Goal: Task Accomplishment & Management: Use online tool/utility

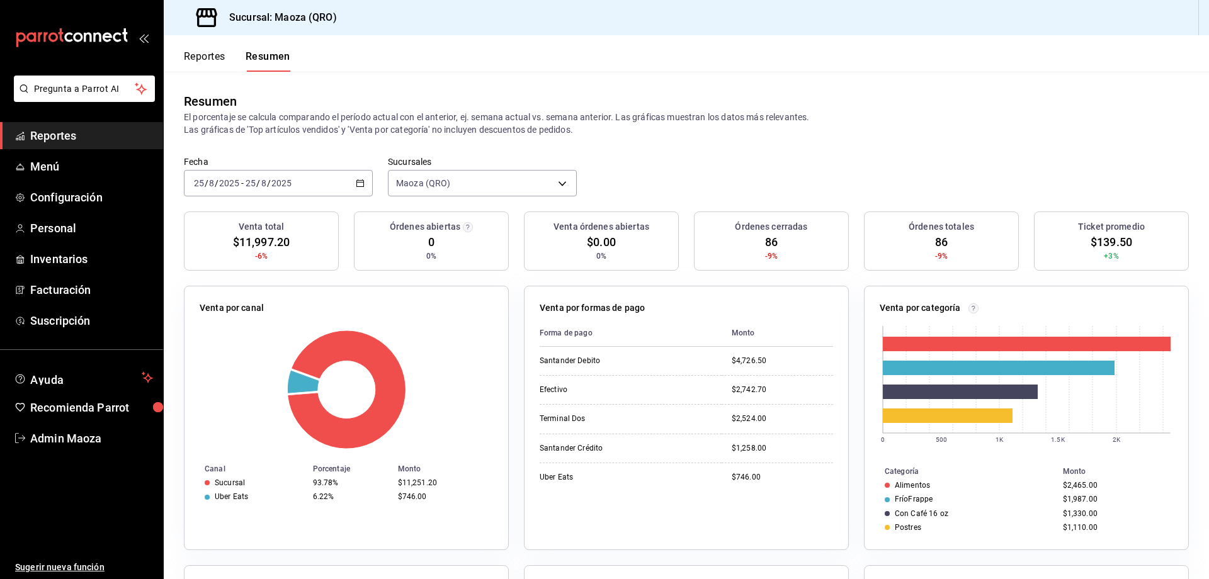
click at [82, 144] on link "Reportes" at bounding box center [81, 135] width 163 height 27
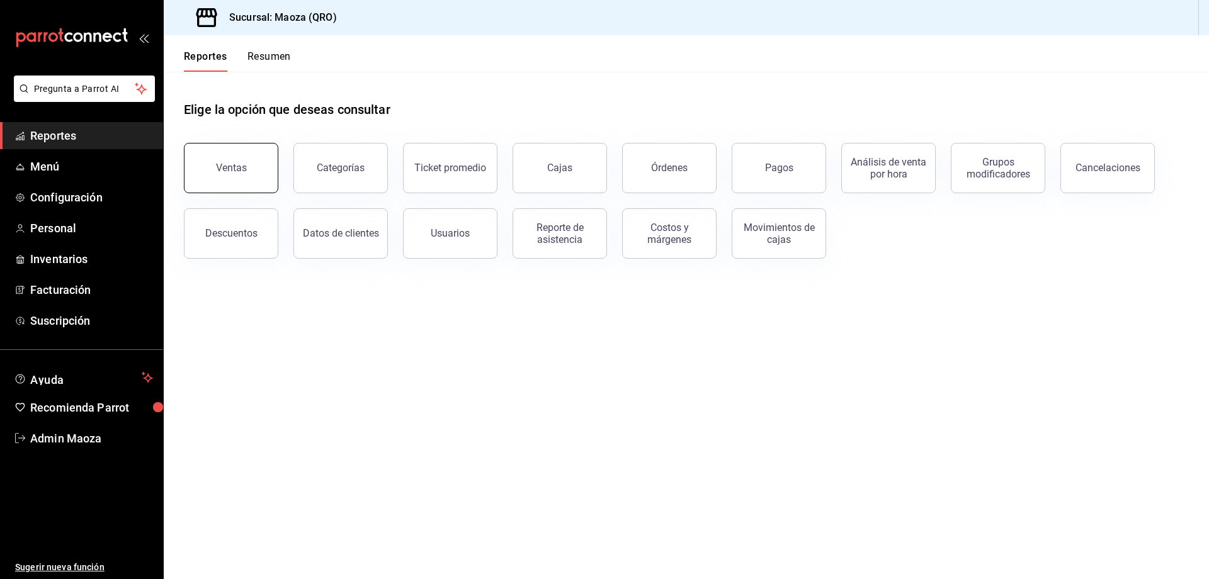
click at [254, 145] on button "Ventas" at bounding box center [231, 168] width 94 height 50
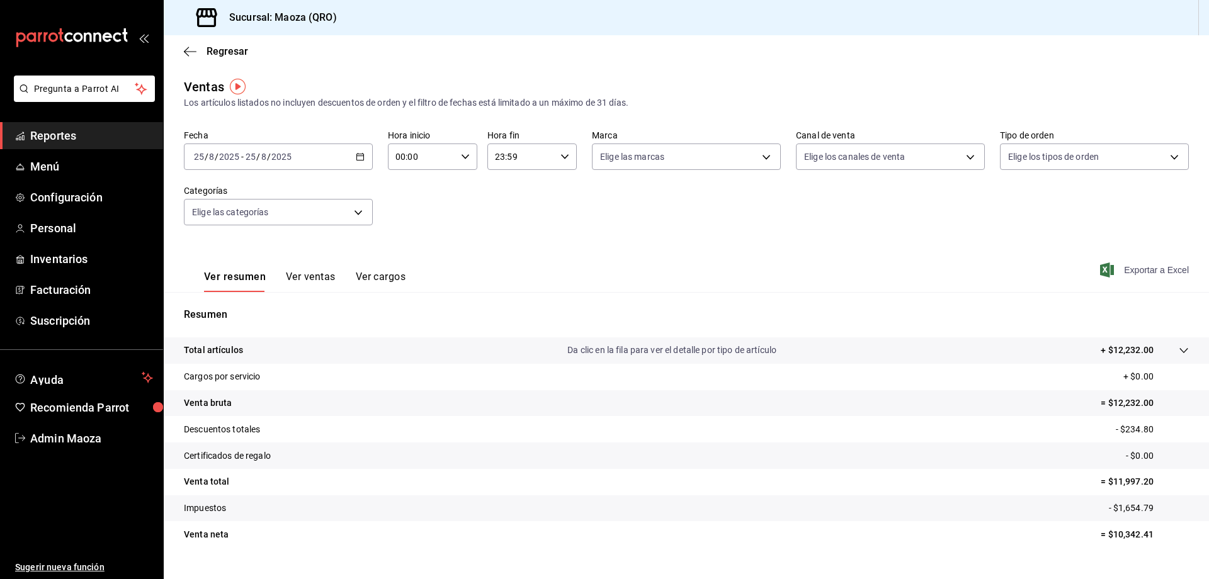
click at [1171, 268] on span "Exportar a Excel" at bounding box center [1146, 270] width 86 height 15
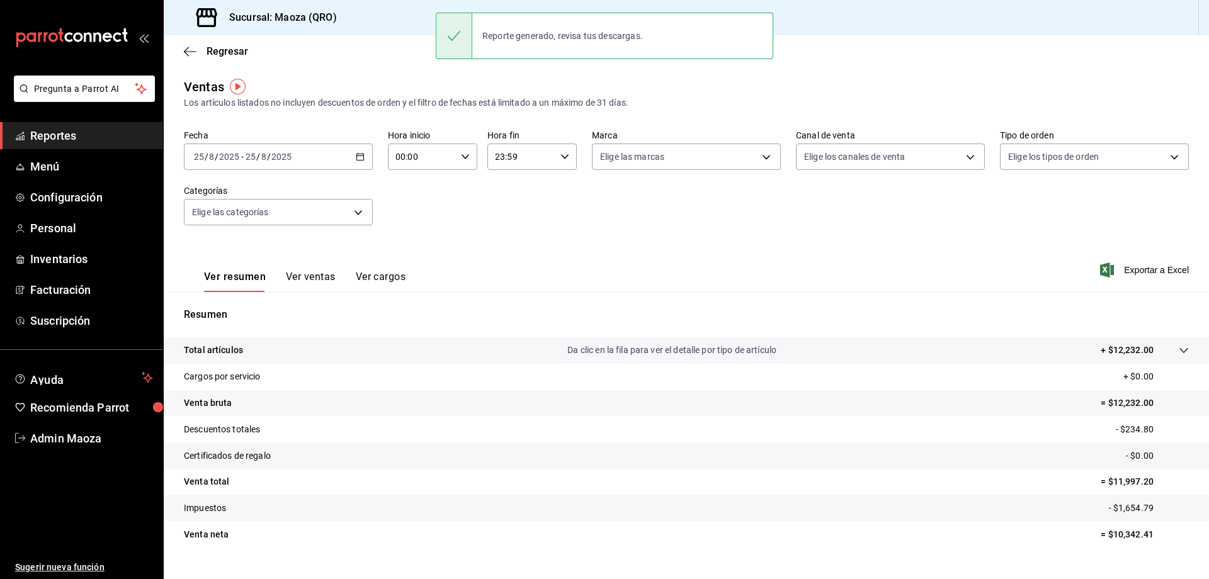
click at [353, 163] on div "[DATE] [DATE] - [DATE] [DATE]" at bounding box center [278, 157] width 189 height 26
click at [256, 282] on span "Mes actual" at bounding box center [244, 279] width 98 height 13
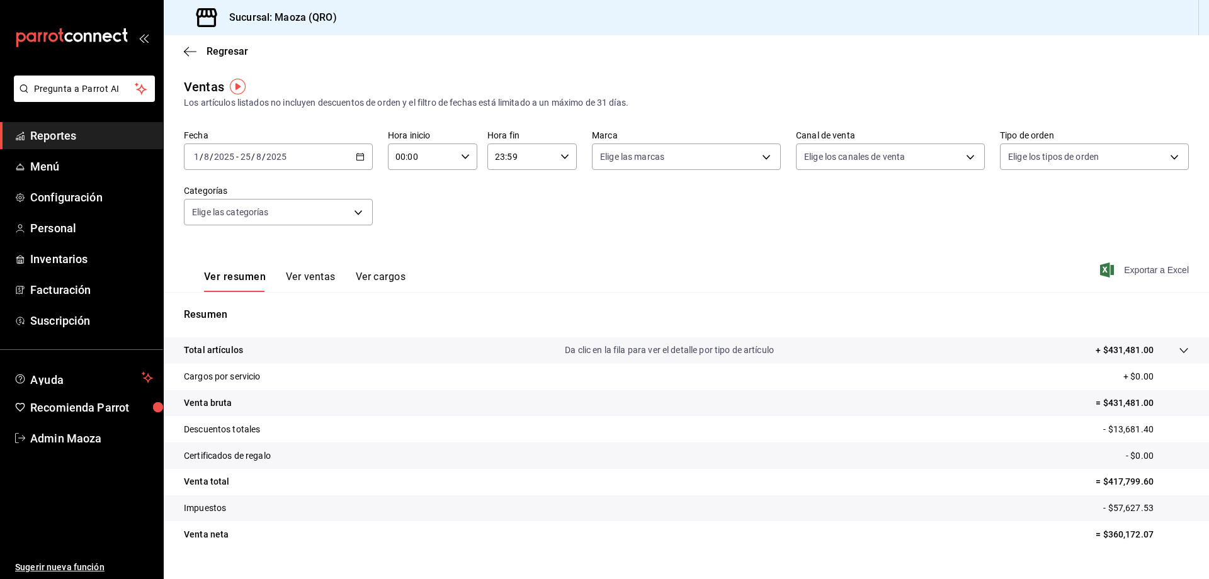
click at [1140, 266] on span "Exportar a Excel" at bounding box center [1146, 270] width 86 height 15
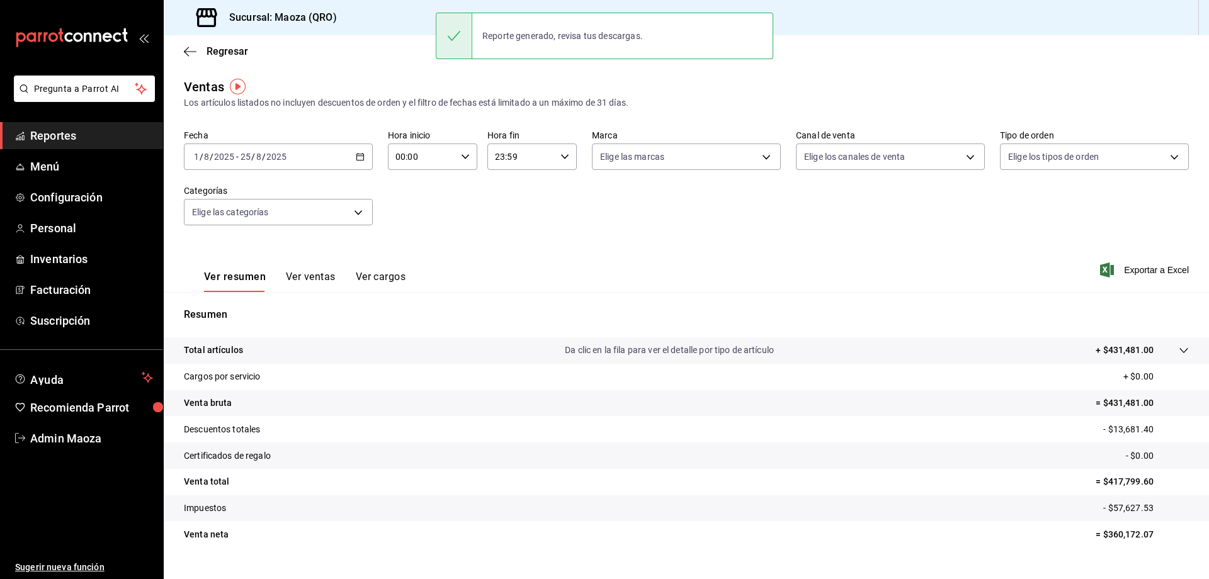
click at [362, 155] on icon "button" at bounding box center [360, 156] width 9 height 9
click at [231, 313] on span "Rango de fechas" at bounding box center [244, 308] width 98 height 13
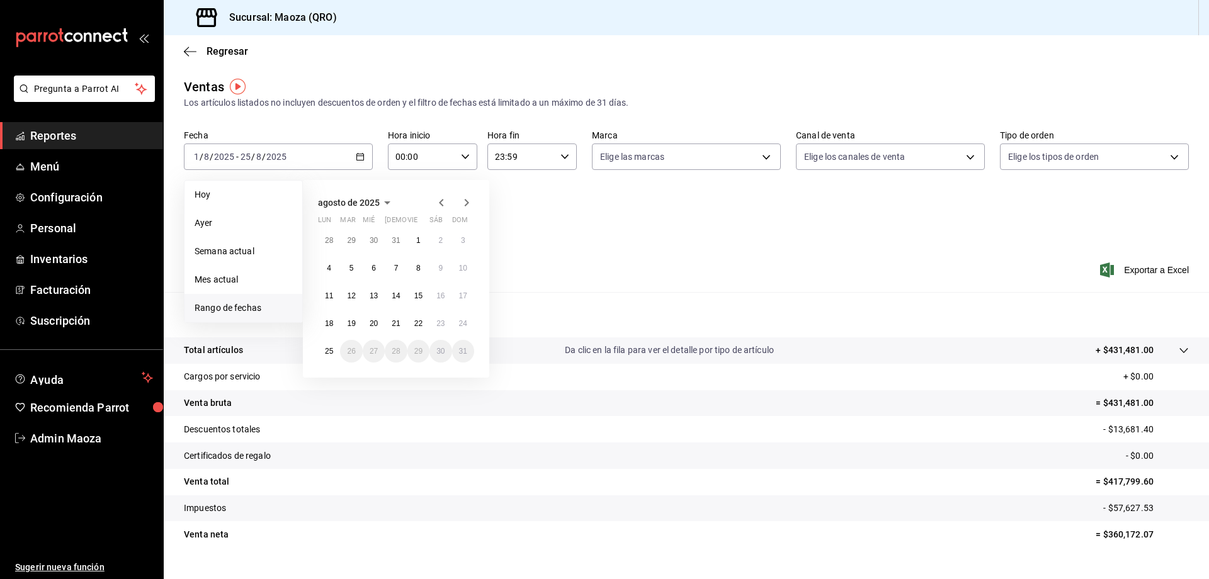
click at [434, 200] on icon "button" at bounding box center [441, 202] width 15 height 15
click at [354, 243] on button "1" at bounding box center [351, 245] width 22 height 23
click at [396, 345] on button "31" at bounding box center [396, 356] width 22 height 23
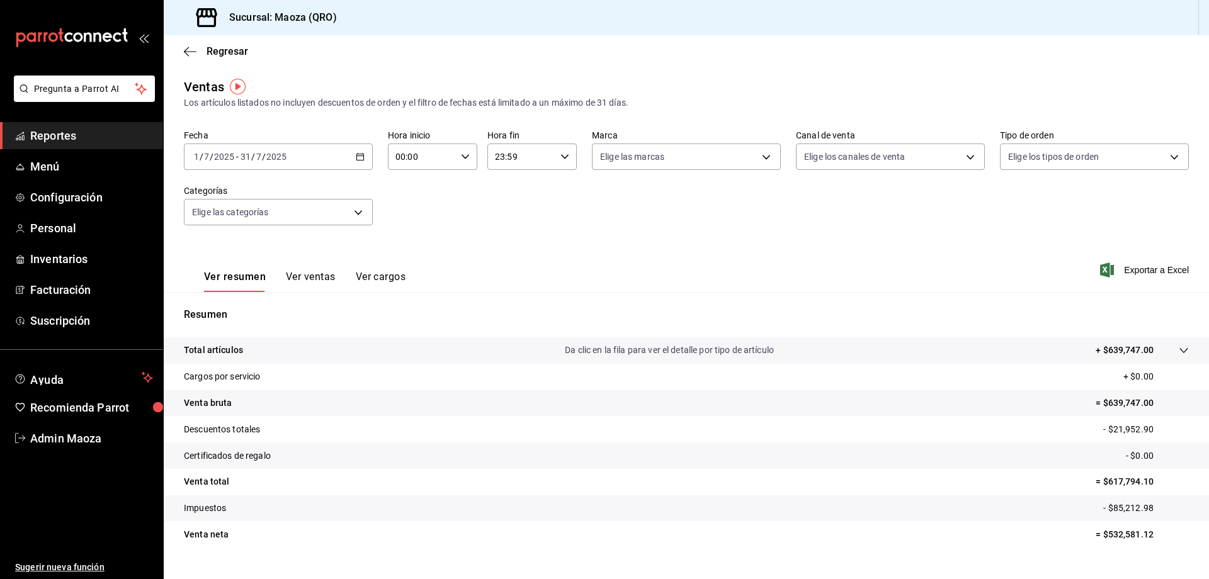
click at [357, 157] on icon "button" at bounding box center [360, 156] width 9 height 9
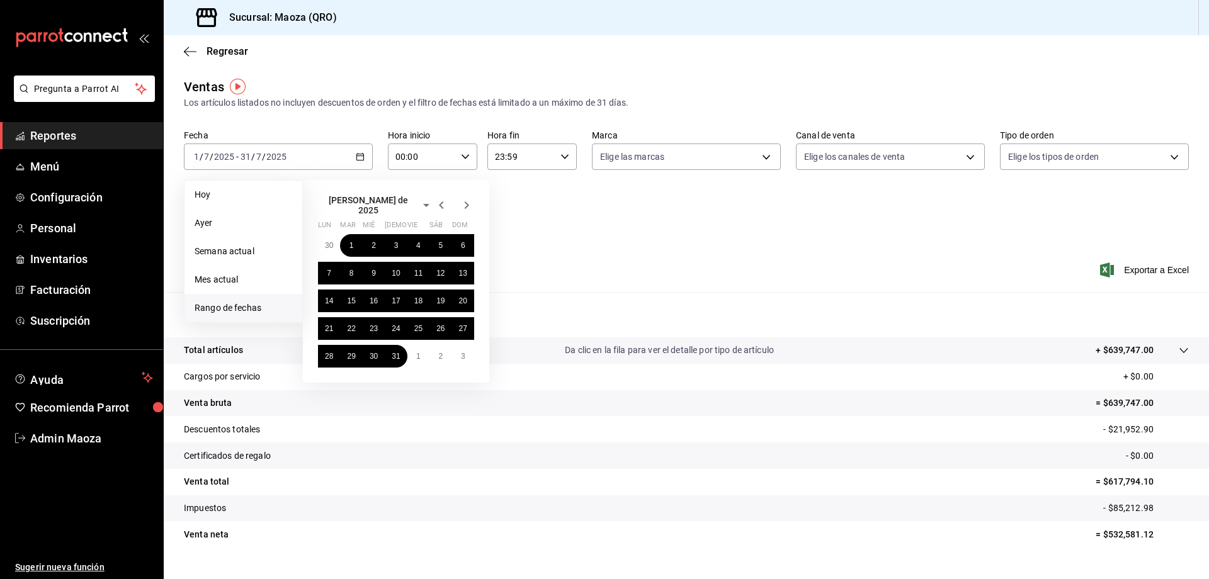
click at [439, 205] on icon "button" at bounding box center [441, 205] width 15 height 15
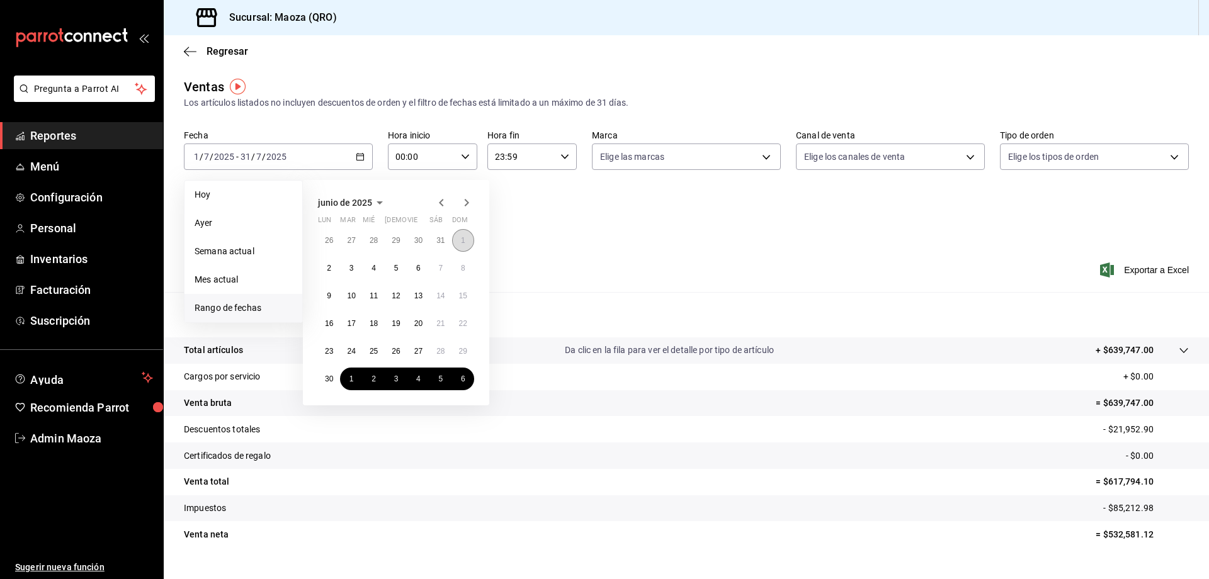
click at [462, 238] on abbr "1" at bounding box center [463, 240] width 4 height 9
click at [331, 379] on abbr "30" at bounding box center [329, 379] width 8 height 9
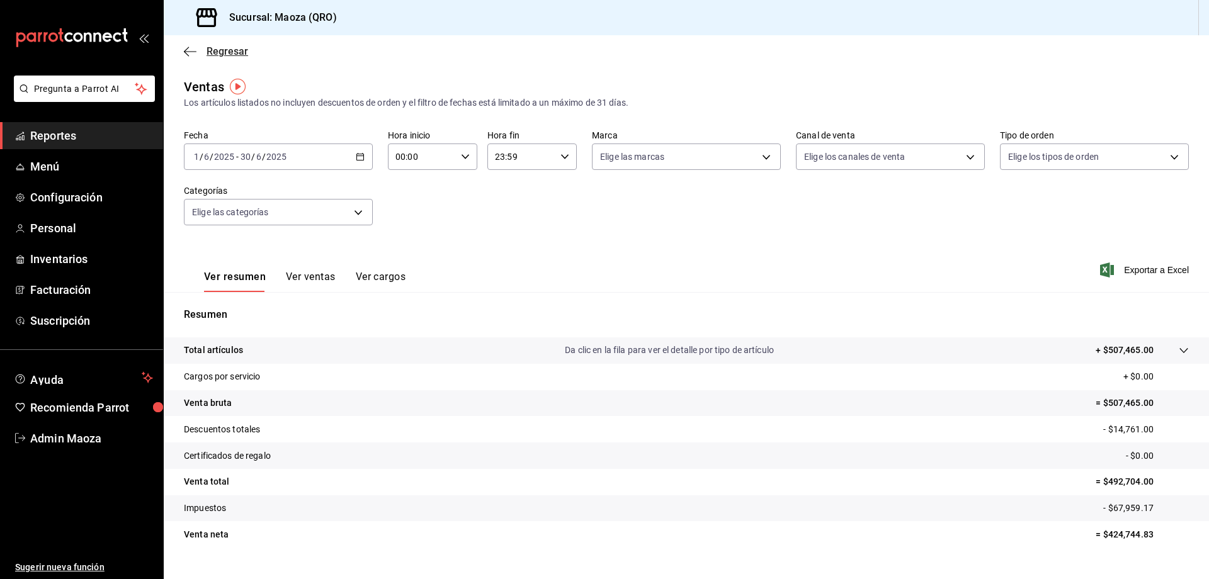
click at [209, 52] on span "Regresar" at bounding box center [228, 51] width 42 height 12
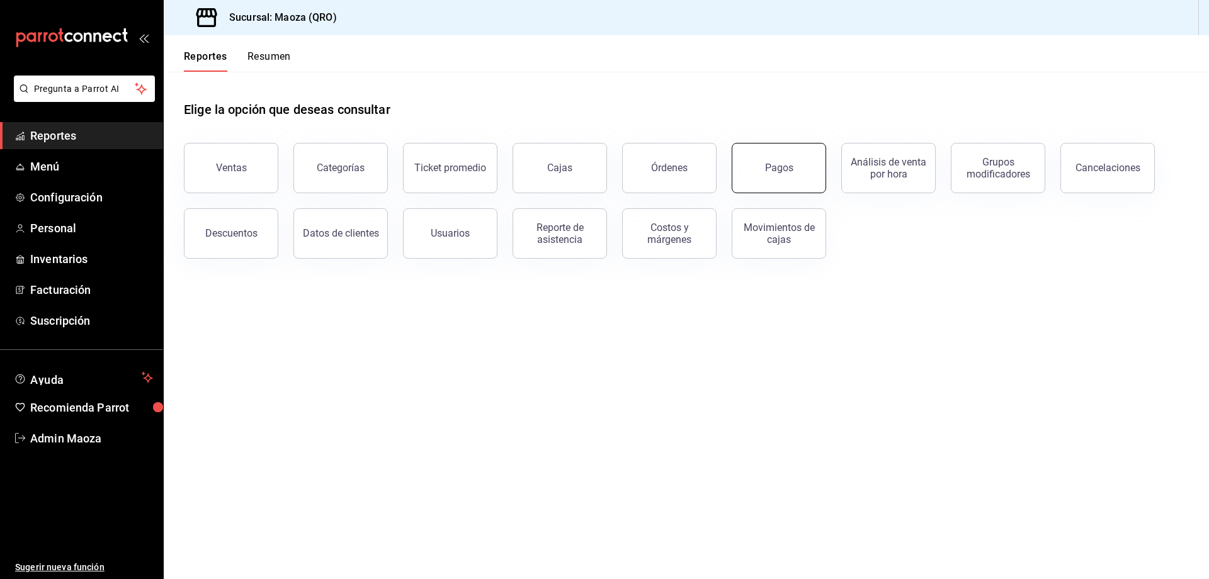
click at [784, 165] on div "Pagos" at bounding box center [779, 168] width 28 height 12
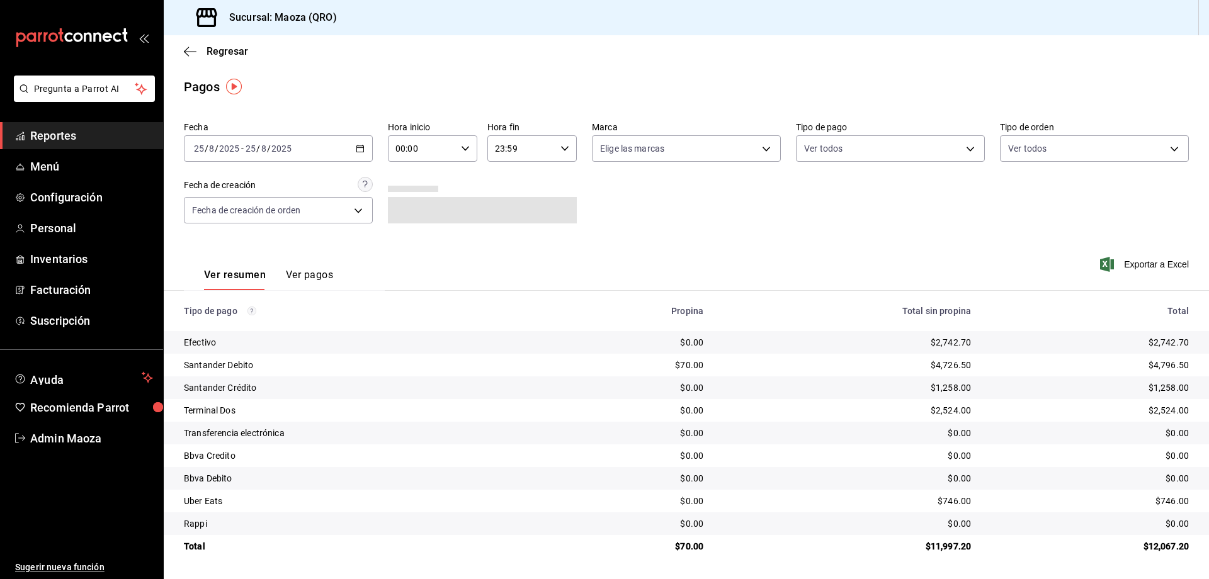
click at [363, 144] on icon "button" at bounding box center [360, 148] width 9 height 9
click at [257, 273] on span "Mes actual" at bounding box center [244, 271] width 98 height 13
click at [1151, 264] on span "Exportar a Excel" at bounding box center [1146, 264] width 86 height 15
